Goal: Task Accomplishment & Management: Use online tool/utility

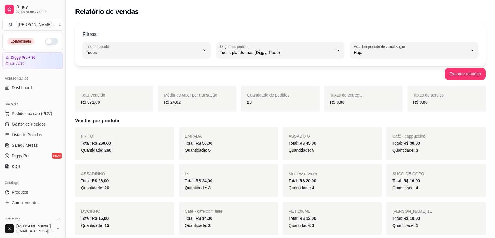
select select "ALL"
select select "0"
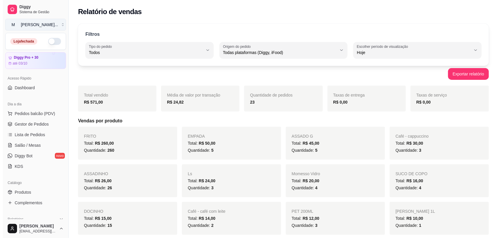
scroll to position [73, 0]
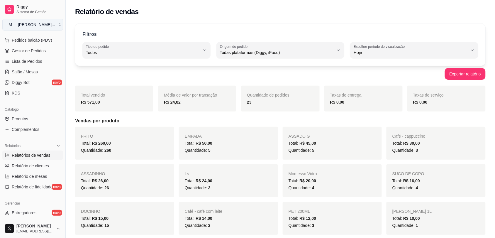
click at [54, 25] on button "M [PERSON_NAME] ..." at bounding box center [32, 25] width 61 height 12
click at [54, 22] on button "M [PERSON_NAME] ..." at bounding box center [32, 25] width 61 height 12
click at [50, 24] on button "M [PERSON_NAME] ..." at bounding box center [32, 25] width 61 height 12
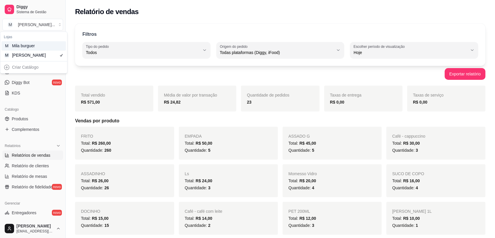
click at [48, 48] on div "M Mila burguer" at bounding box center [33, 45] width 65 height 9
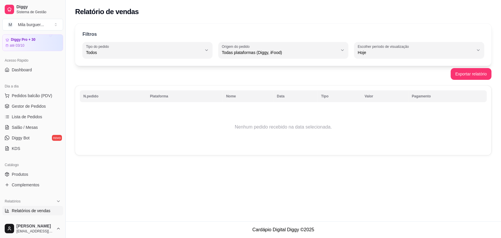
scroll to position [0, 0]
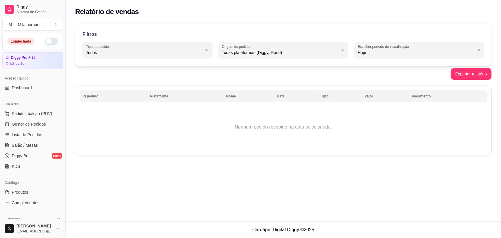
type button "on"
click at [45, 41] on button "button" at bounding box center [51, 41] width 13 height 7
click at [43, 123] on span "Gestor de Pedidos" at bounding box center [29, 124] width 34 height 6
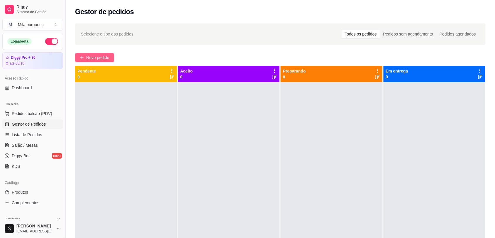
click at [96, 56] on span "Novo pedido" at bounding box center [97, 57] width 23 height 6
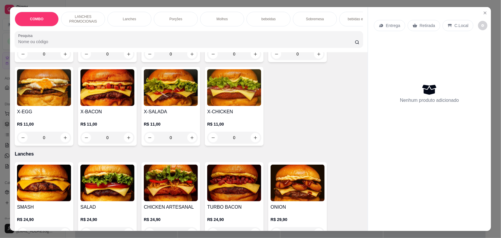
scroll to position [220, 0]
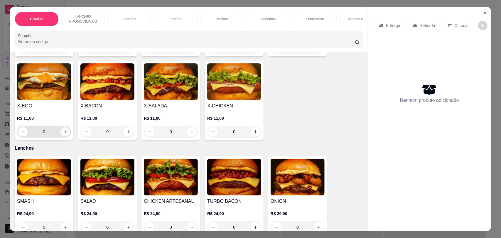
click at [63, 134] on icon "increase-product-quantity" at bounding box center [65, 132] width 4 height 4
type input "1"
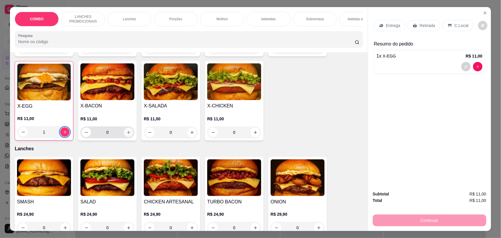
click at [126, 135] on icon "increase-product-quantity" at bounding box center [128, 132] width 4 height 4
type input "1"
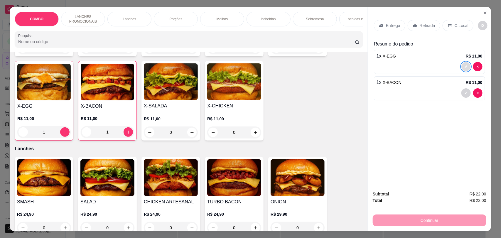
click at [464, 65] on icon "decrease-product-quantity" at bounding box center [466, 67] width 4 height 4
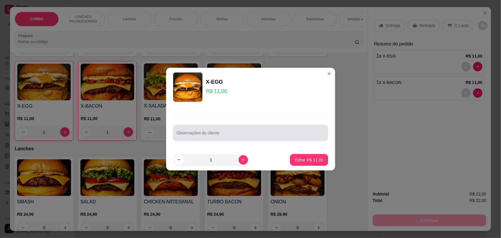
click at [256, 137] on input "Observações do cliente" at bounding box center [251, 135] width 148 height 6
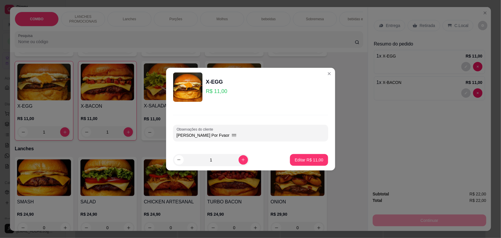
type input "[PERSON_NAME] Por Fvaor !!!!"
click at [295, 157] on p "Editar R$ 11,00" at bounding box center [309, 160] width 28 height 6
type input "0"
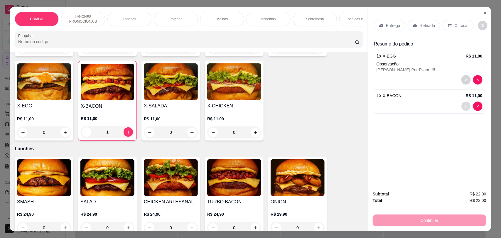
click at [461, 104] on button "decrease-product-quantity" at bounding box center [465, 106] width 9 height 9
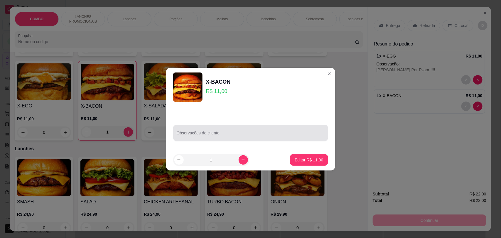
click at [289, 133] on input "Observações do cliente" at bounding box center [251, 135] width 148 height 6
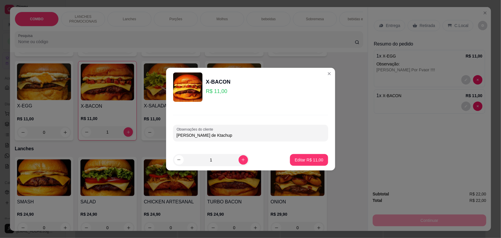
click at [216, 134] on input "[PERSON_NAME] de Ktachup" at bounding box center [251, 135] width 148 height 6
click at [216, 134] on input "[PERSON_NAME] de Kachup" at bounding box center [251, 135] width 148 height 6
click at [218, 135] on input "[PERSON_NAME] de Kachup" at bounding box center [251, 135] width 148 height 6
click at [230, 134] on input "[PERSON_NAME] de Katchup" at bounding box center [251, 135] width 148 height 6
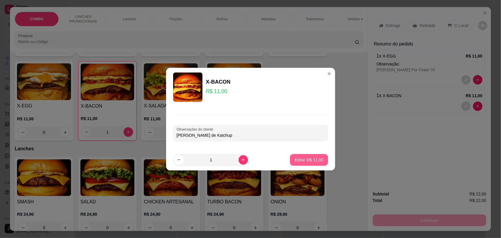
type input "[PERSON_NAME] de Katchup"
click at [290, 158] on button "Editar R$ 11,00" at bounding box center [309, 160] width 38 height 12
type input "0"
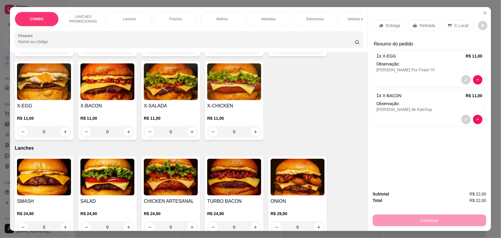
click at [386, 25] on p "Entrega" at bounding box center [393, 26] width 14 height 6
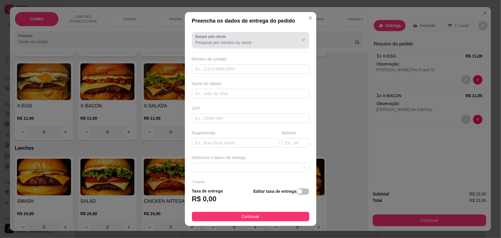
click at [232, 41] on input "Busque pelo cliente" at bounding box center [242, 43] width 94 height 6
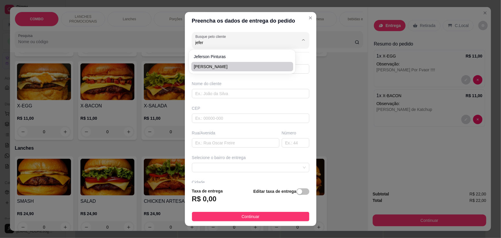
click at [233, 62] on li "[PERSON_NAME]" at bounding box center [242, 66] width 102 height 9
type input "[PERSON_NAME]"
type input "15996068927"
type input "[PERSON_NAME]"
type input "18079110"
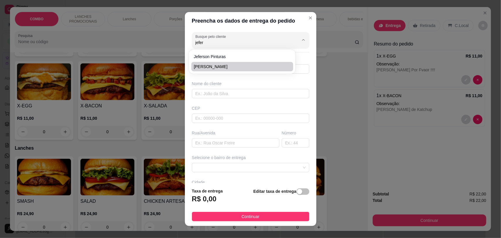
type input "ministro [PERSON_NAME] dos [PERSON_NAME]"
type input "21"
type input "SOROCABA"
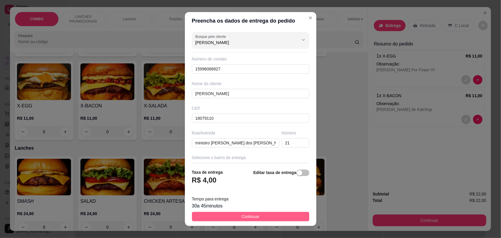
type input "[PERSON_NAME]"
click at [243, 213] on button "Continuar" at bounding box center [250, 216] width 117 height 9
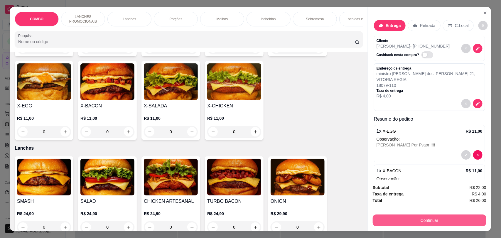
click at [438, 225] on button "Continuar" at bounding box center [428, 220] width 113 height 12
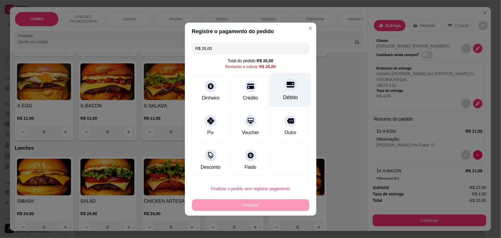
click at [293, 94] on div "Débito" at bounding box center [289, 89] width 41 height 34
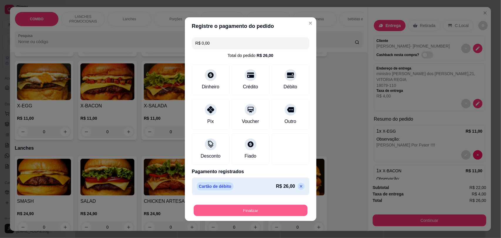
click at [277, 208] on button "Finalizar" at bounding box center [251, 209] width 114 height 11
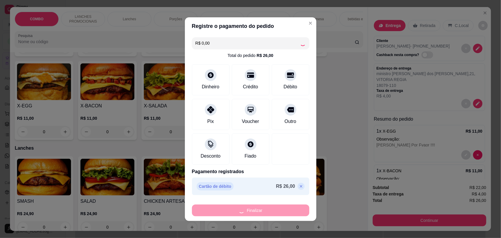
type input "-R$ 26,00"
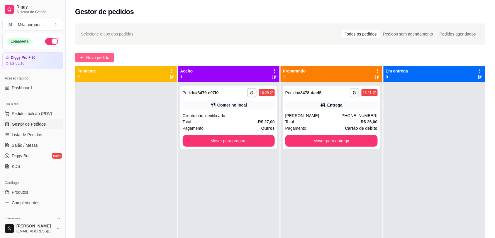
click at [104, 59] on span "Novo pedido" at bounding box center [97, 57] width 23 height 6
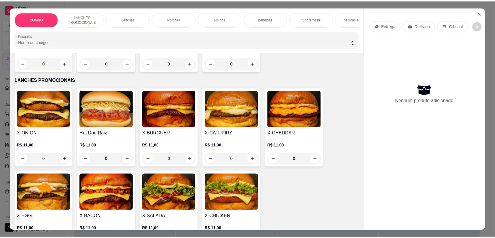
scroll to position [110, 0]
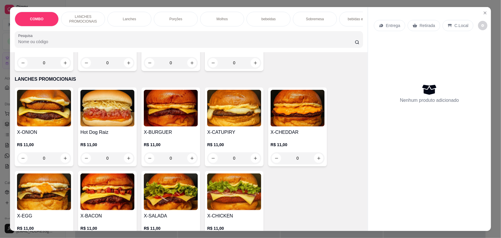
click at [123, 164] on div "0" at bounding box center [107, 158] width 54 height 12
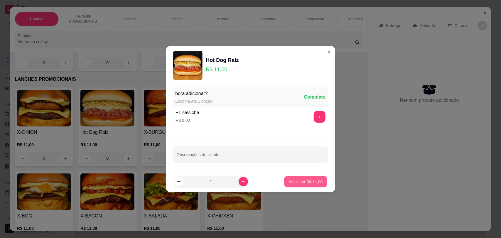
click at [284, 178] on button "Adicionar R$ 11,00" at bounding box center [305, 181] width 43 height 11
type input "1"
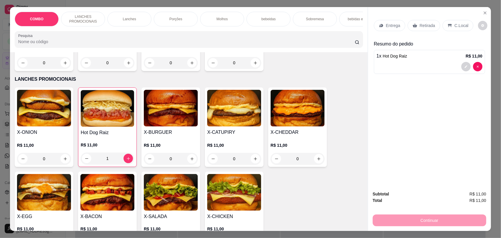
click at [419, 24] on p "Retirada" at bounding box center [427, 26] width 16 height 6
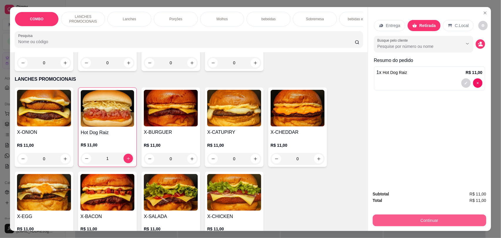
click at [419, 220] on button "Continuar" at bounding box center [428, 220] width 113 height 12
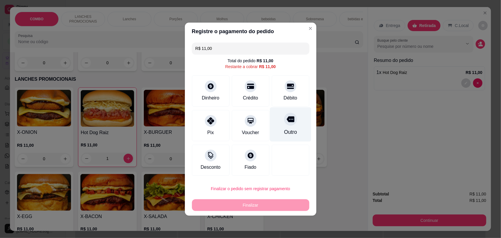
click at [276, 123] on div "Outro" at bounding box center [289, 124] width 41 height 34
type input "R$ 0,00"
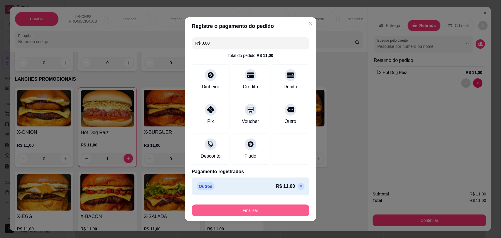
click at [268, 209] on button "Finalizar" at bounding box center [250, 210] width 117 height 12
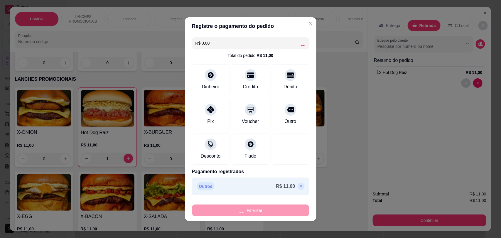
type input "0"
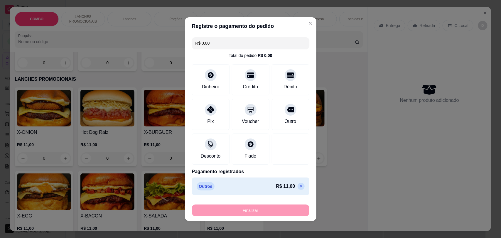
type input "-R$ 11,00"
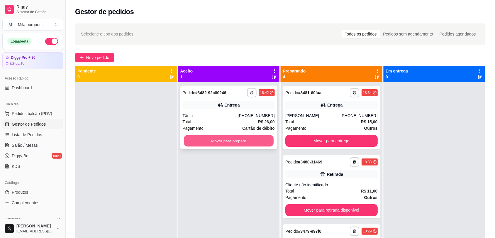
click at [254, 140] on button "Mover para preparo" at bounding box center [228, 140] width 89 height 11
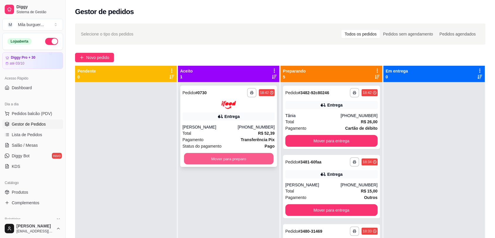
click at [228, 158] on button "Mover para preparo" at bounding box center [228, 158] width 89 height 11
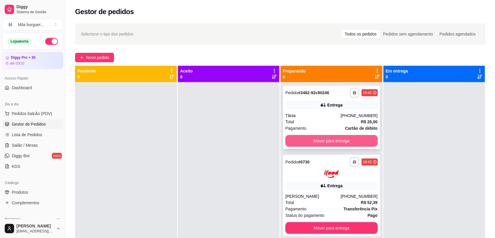
click at [320, 141] on button "Mover para entrega" at bounding box center [331, 141] width 92 height 12
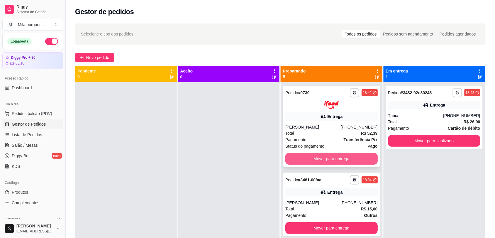
click at [323, 163] on button "Mover para entrega" at bounding box center [331, 159] width 92 height 12
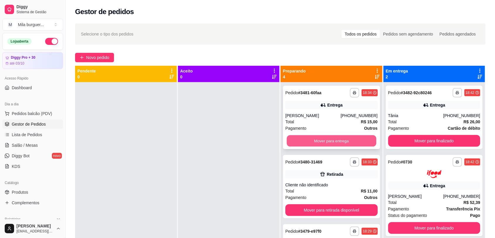
click at [337, 141] on button "Mover para entrega" at bounding box center [331, 140] width 89 height 11
click at [337, 141] on button "Mover para retirada disponível" at bounding box center [331, 141] width 92 height 12
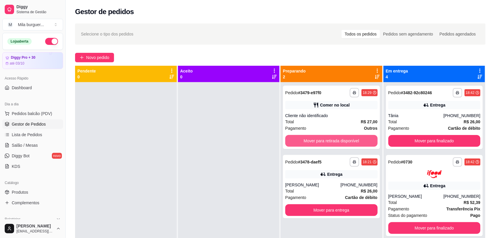
click at [337, 141] on button "Mover para retirada disponível" at bounding box center [331, 141] width 92 height 12
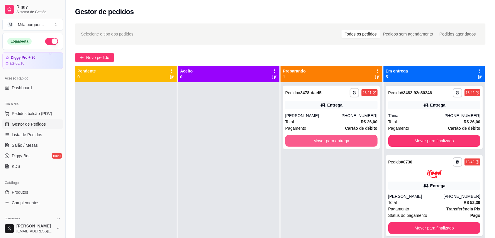
click at [337, 141] on button "Mover para entrega" at bounding box center [331, 141] width 92 height 12
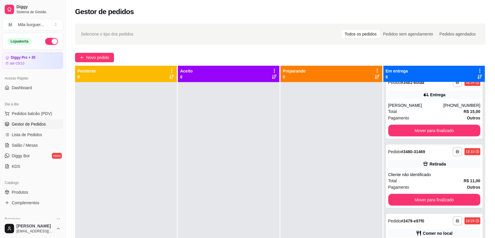
scroll to position [183, 0]
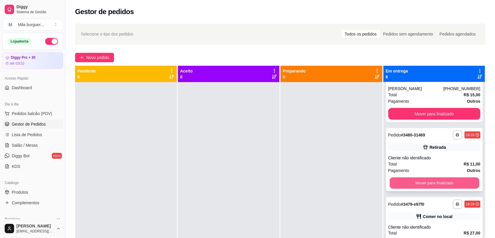
click at [402, 178] on button "Mover para finalizado" at bounding box center [433, 182] width 89 height 11
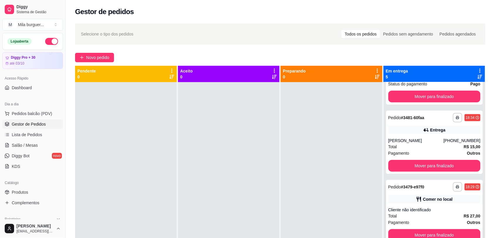
scroll to position [16, 0]
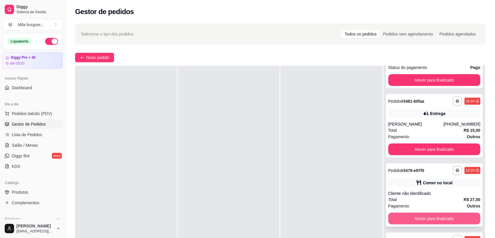
click at [436, 216] on button "Mover para finalizado" at bounding box center [434, 219] width 92 height 12
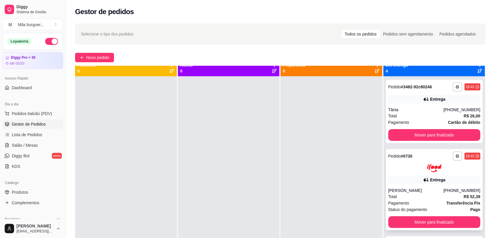
scroll to position [0, 0]
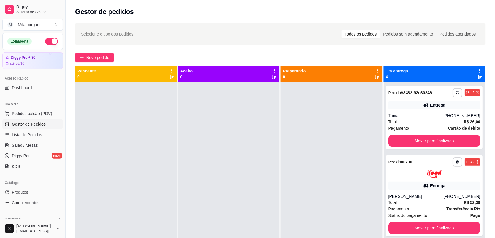
click at [320, 141] on div at bounding box center [332, 201] width 102 height 238
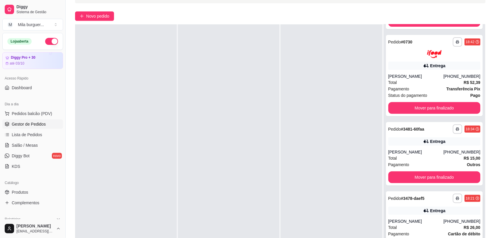
scroll to position [89, 0]
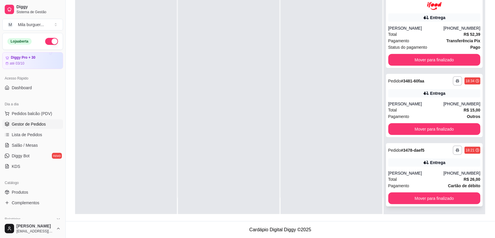
click at [426, 177] on div "Total R$ 26,00" at bounding box center [434, 179] width 92 height 6
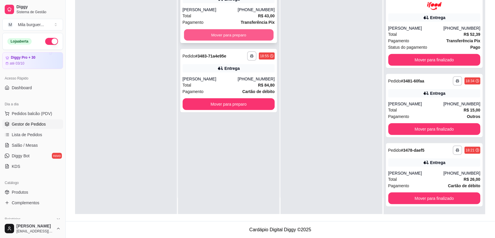
click at [211, 32] on button "Mover para preparo" at bounding box center [228, 34] width 89 height 11
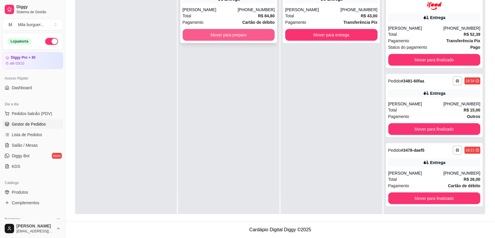
click at [202, 37] on button "Mover para preparo" at bounding box center [229, 35] width 92 height 12
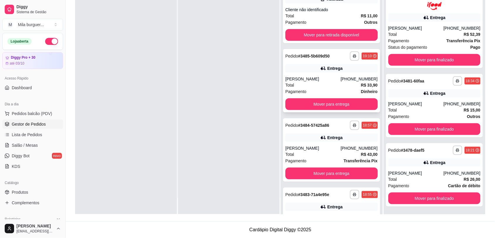
scroll to position [45, 0]
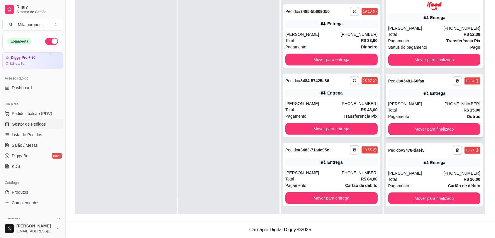
click at [416, 99] on div "**********" at bounding box center [434, 105] width 97 height 63
click at [310, 202] on button "Mover para entrega" at bounding box center [331, 198] width 92 height 12
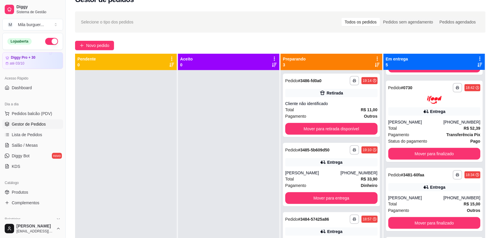
scroll to position [0, 0]
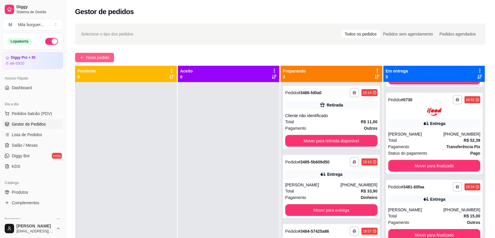
click at [97, 54] on button "Novo pedido" at bounding box center [94, 57] width 39 height 9
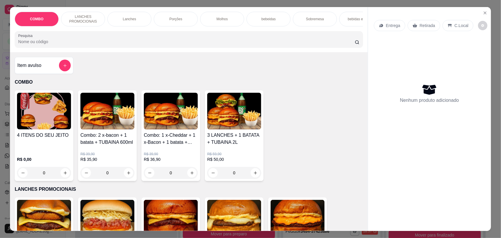
select select "ALL"
select select "0"
